Goal: Task Accomplishment & Management: Manage account settings

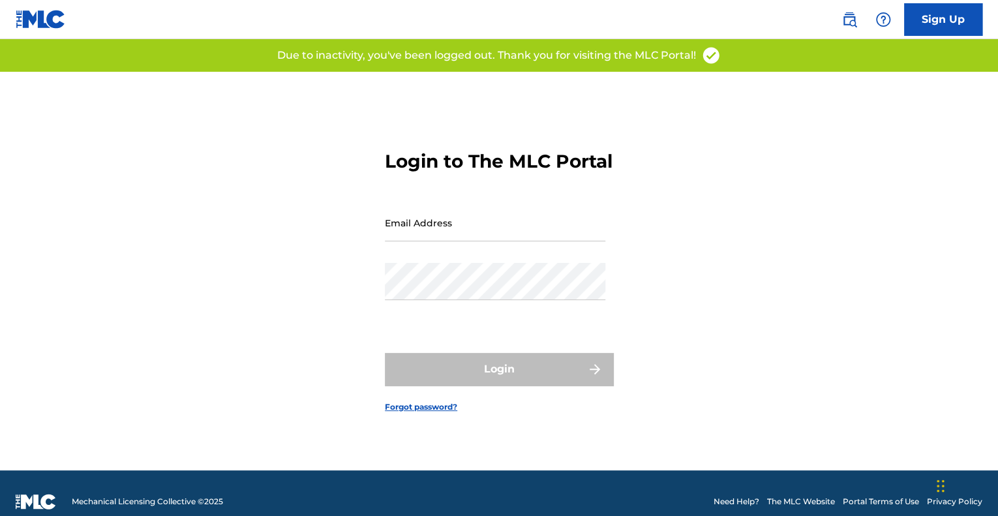
type input "[EMAIL_ADDRESS][DOMAIN_NAME]"
click at [475, 380] on div "Login" at bounding box center [499, 369] width 228 height 33
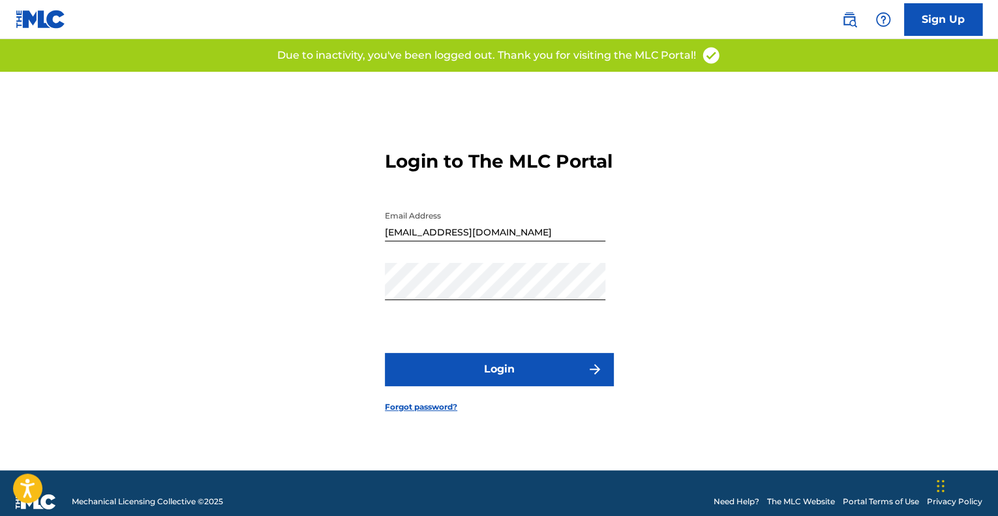
click at [439, 378] on button "Login" at bounding box center [499, 369] width 228 height 33
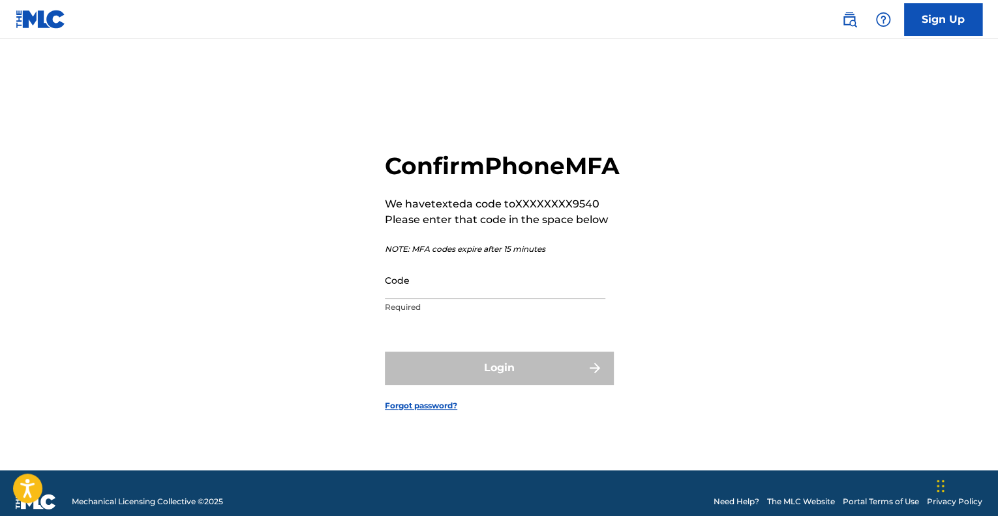
click at [460, 299] on input "Code" at bounding box center [495, 280] width 221 height 37
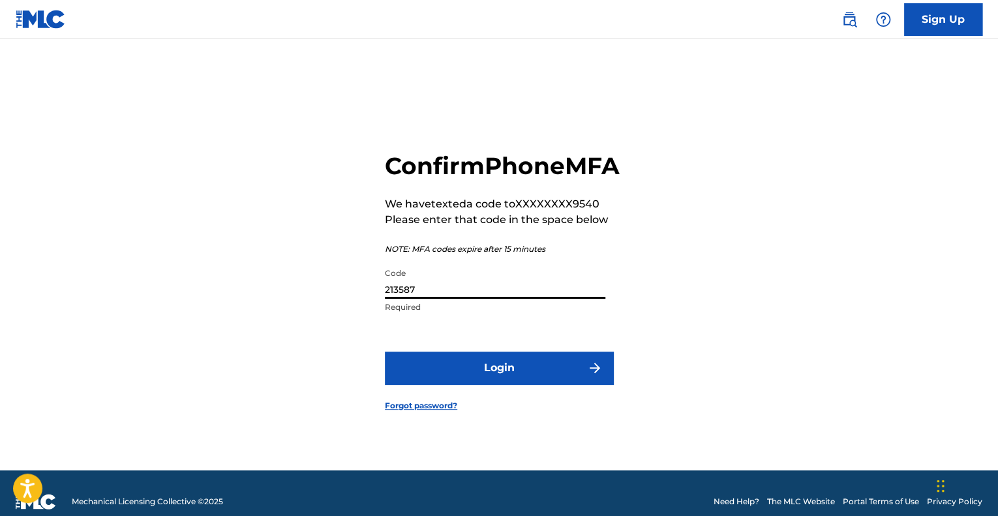
type input "213587"
click at [385, 352] on button "Login" at bounding box center [499, 368] width 228 height 33
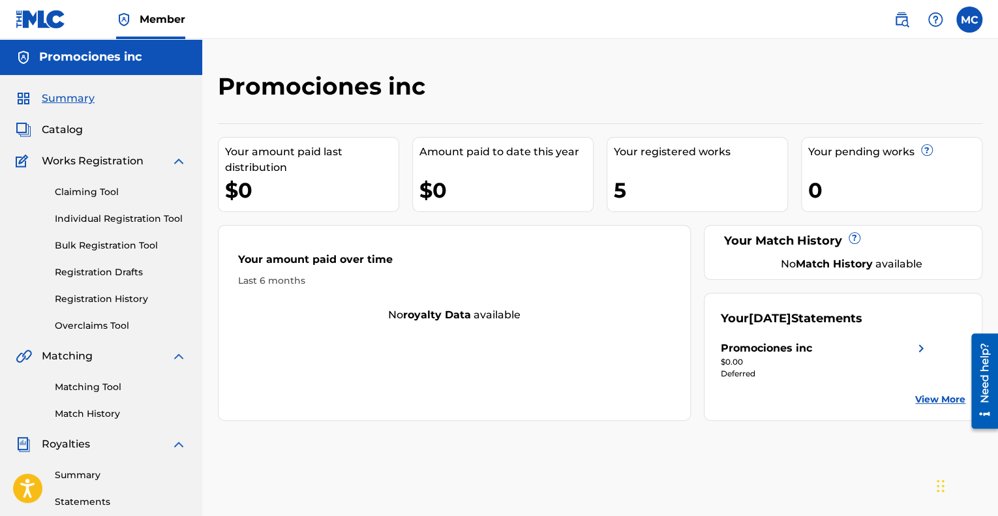
click at [614, 180] on div "5" at bounding box center [701, 190] width 174 height 29
click at [88, 194] on link "Claiming Tool" at bounding box center [121, 192] width 132 height 14
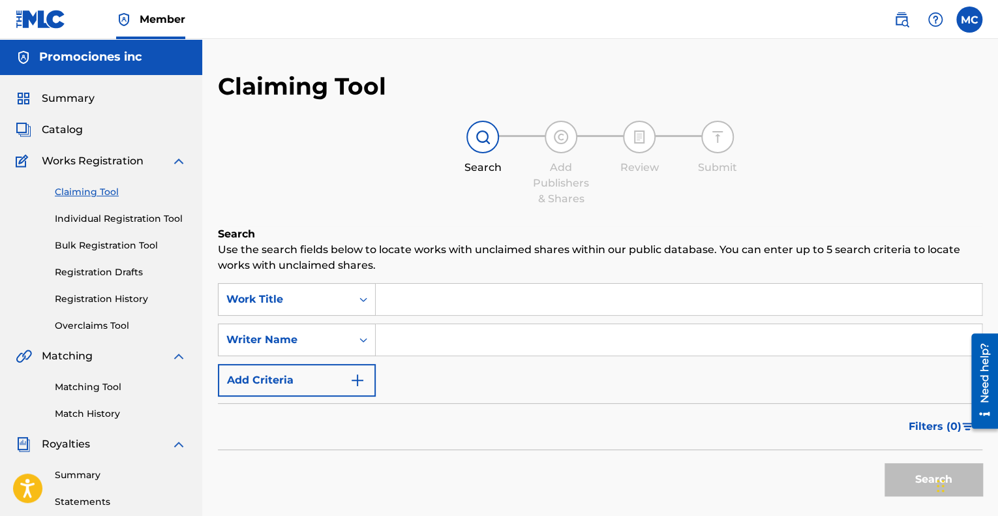
click at [91, 244] on link "Bulk Registration Tool" at bounding box center [121, 246] width 132 height 14
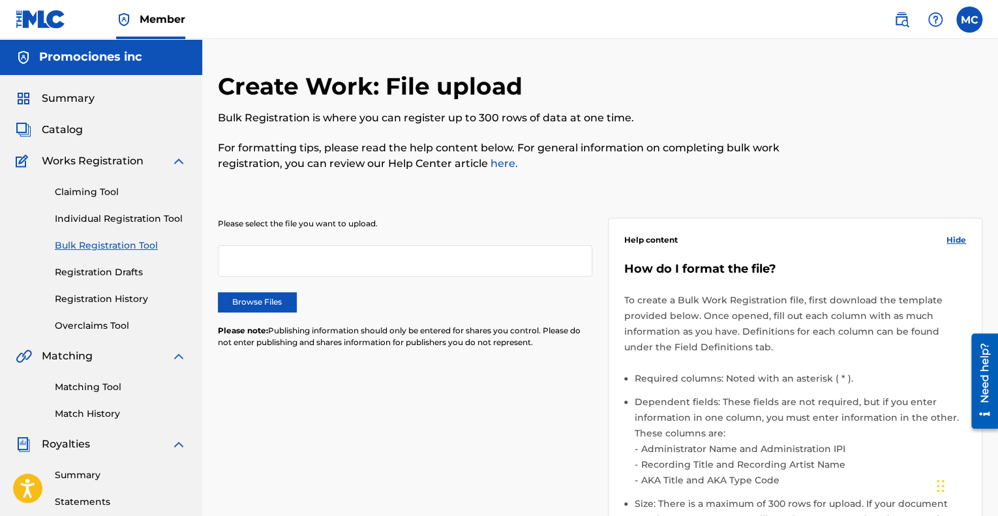
click at [68, 139] on div "Summary Catalog Works Registration Claiming Tool Individual Registration Tool B…" at bounding box center [101, 410] width 202 height 671
click at [70, 129] on span "Catalog" at bounding box center [62, 130] width 41 height 16
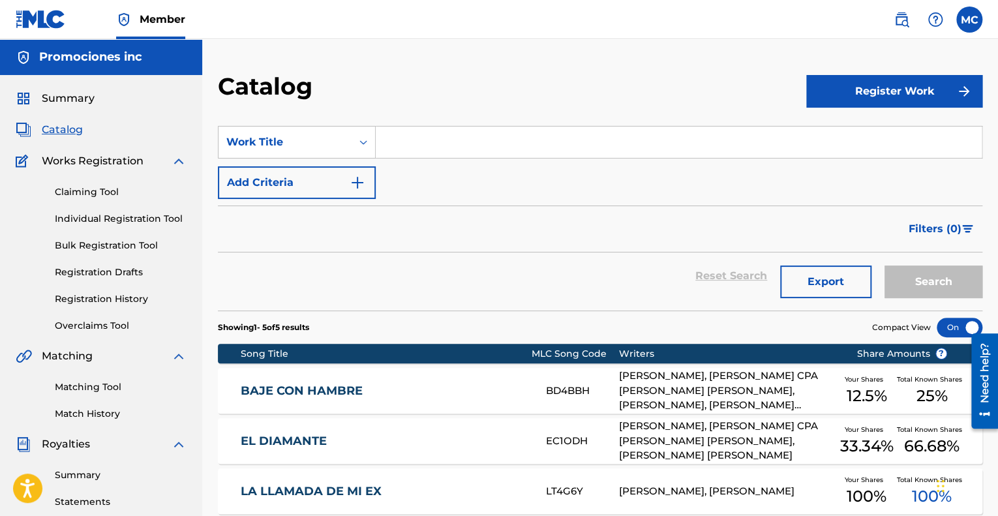
click at [121, 219] on link "Individual Registration Tool" at bounding box center [121, 219] width 132 height 14
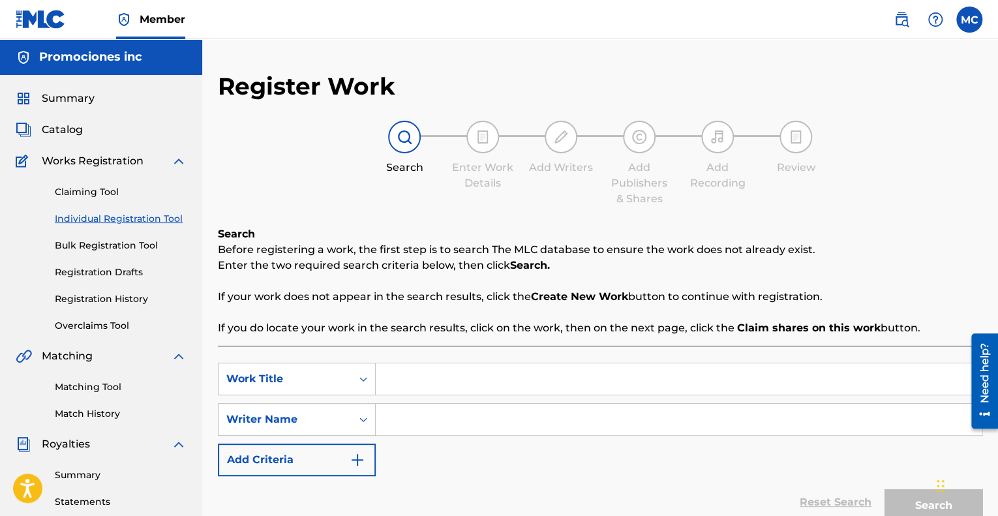
click at [125, 245] on link "Bulk Registration Tool" at bounding box center [121, 246] width 132 height 14
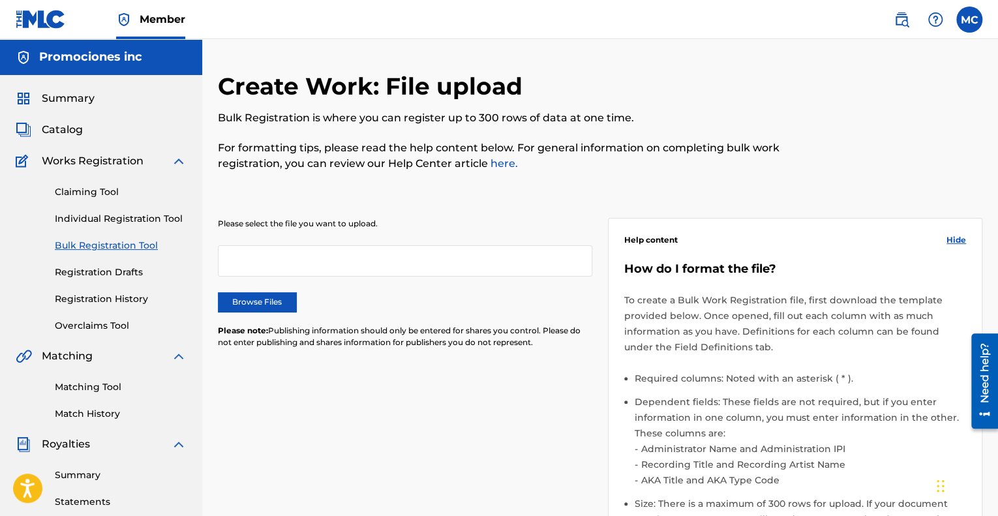
click at [117, 271] on link "Registration Drafts" at bounding box center [121, 273] width 132 height 14
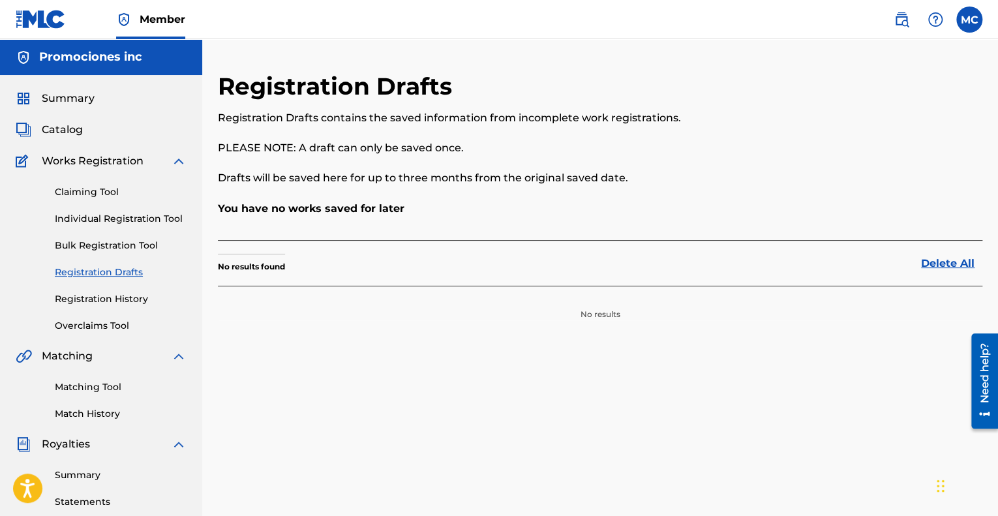
click at [112, 292] on link "Registration History" at bounding box center [121, 299] width 132 height 14
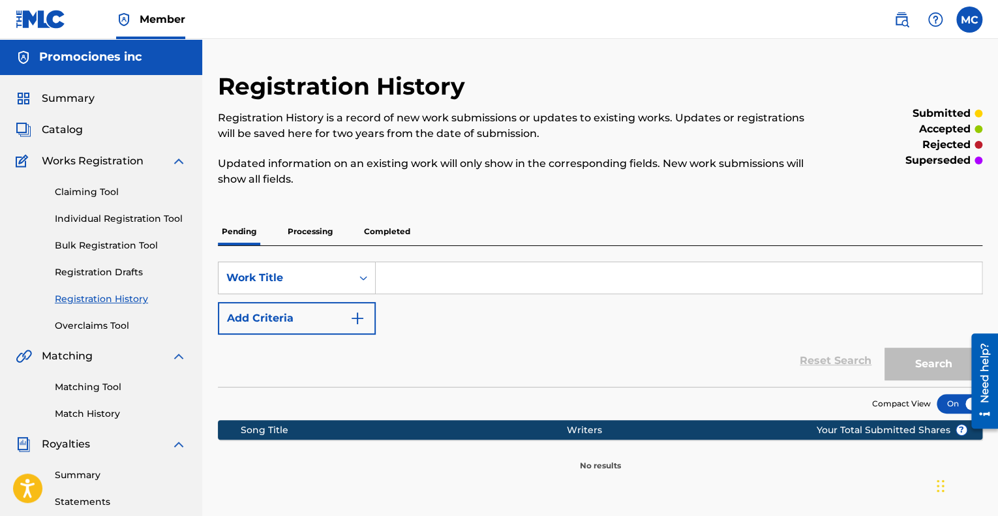
click at [106, 319] on link "Overclaims Tool" at bounding box center [121, 326] width 132 height 14
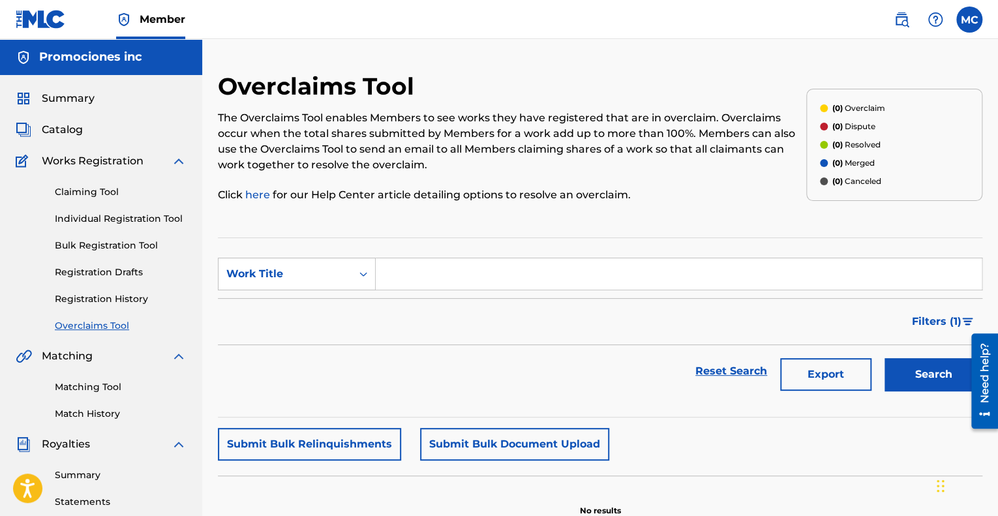
click at [77, 102] on span "Summary" at bounding box center [68, 99] width 53 height 16
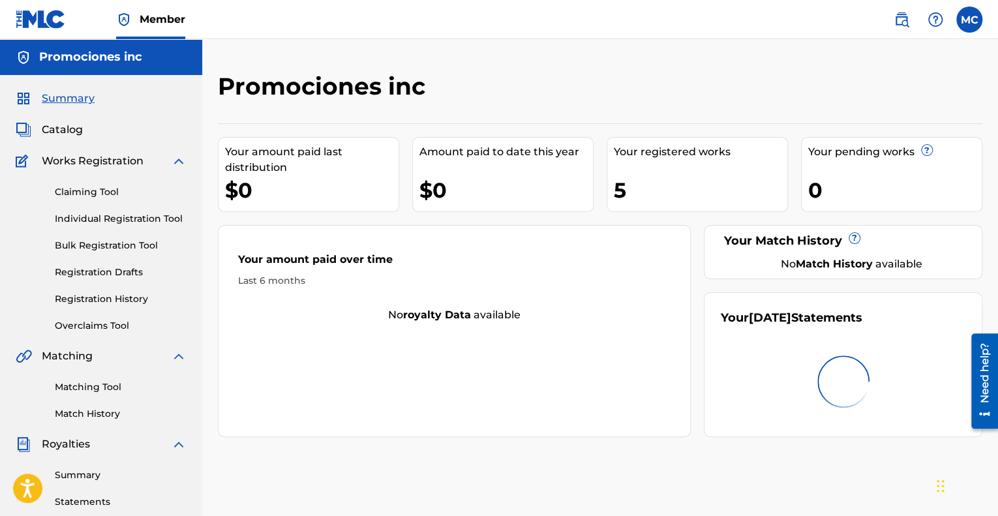
click at [968, 25] on label at bounding box center [970, 20] width 26 height 26
click at [970, 20] on input "MC [PERSON_NAME] [PERSON_NAME][EMAIL_ADDRESS][DOMAIN_NAME] Notification Prefere…" at bounding box center [970, 20] width 0 height 0
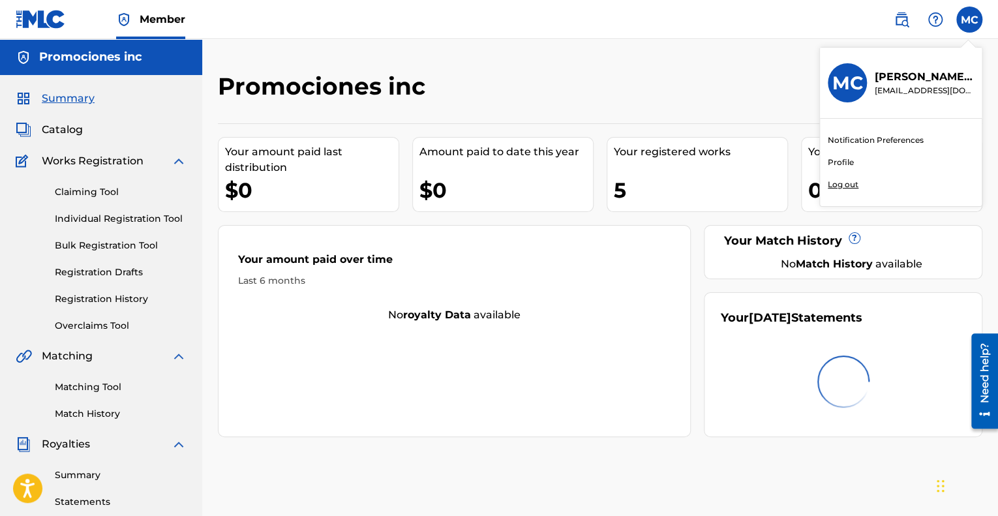
click at [841, 161] on link "Profile" at bounding box center [841, 163] width 26 height 12
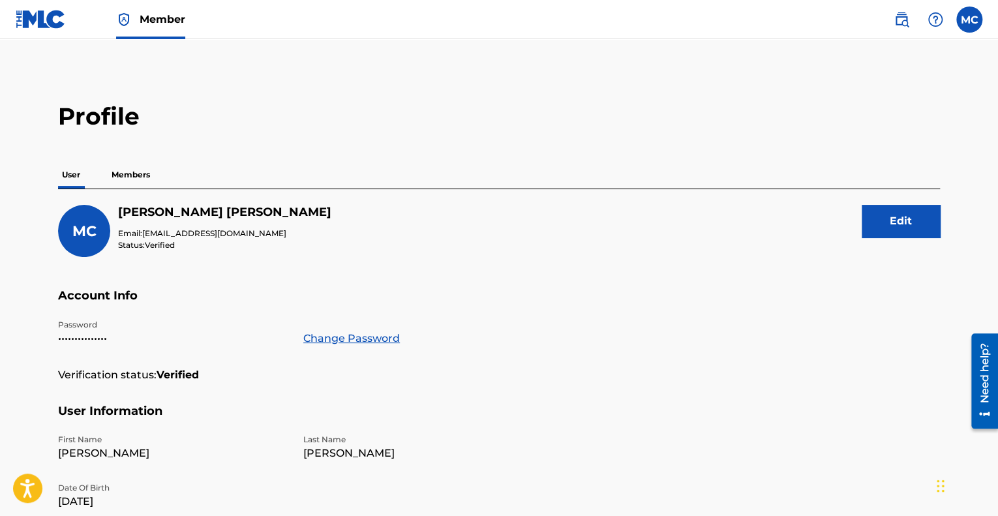
click at [139, 175] on p "Members" at bounding box center [131, 174] width 46 height 27
